Goal: Navigation & Orientation: Go to known website

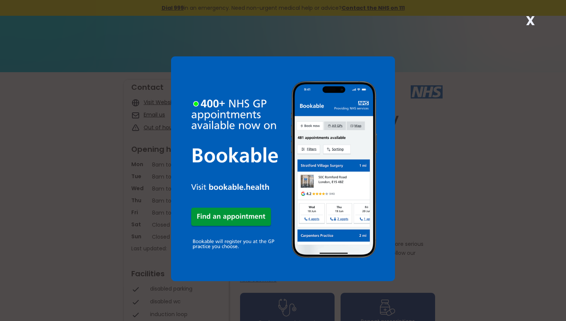
click at [458, 62] on div "X" at bounding box center [283, 160] width 566 height 321
click at [532, 18] on strong "X" at bounding box center [530, 21] width 9 height 18
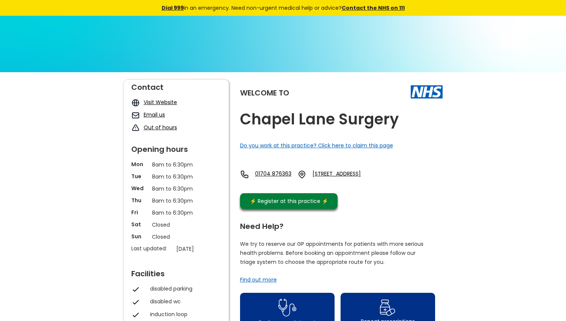
click at [166, 100] on link "Visit Website" at bounding box center [160, 102] width 33 height 8
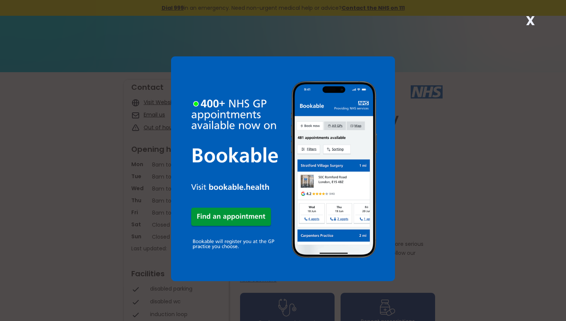
click at [528, 21] on strong "X" at bounding box center [530, 21] width 9 height 18
